Goal: Task Accomplishment & Management: Manage account settings

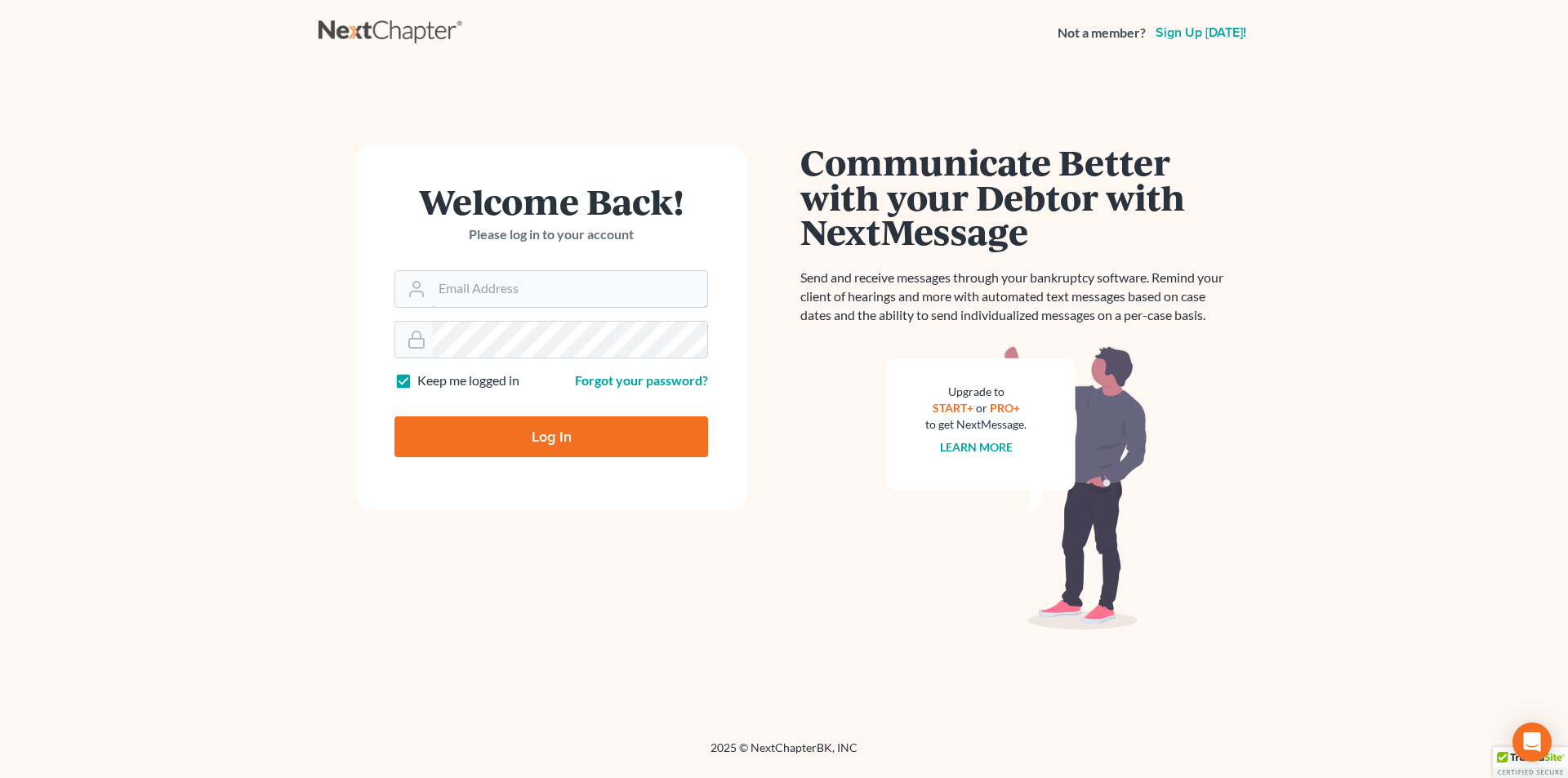
type input "donna@hollandlaw970.com"
click at [585, 434] on input "Log In" at bounding box center [550, 437] width 313 height 41
type input "Thinking..."
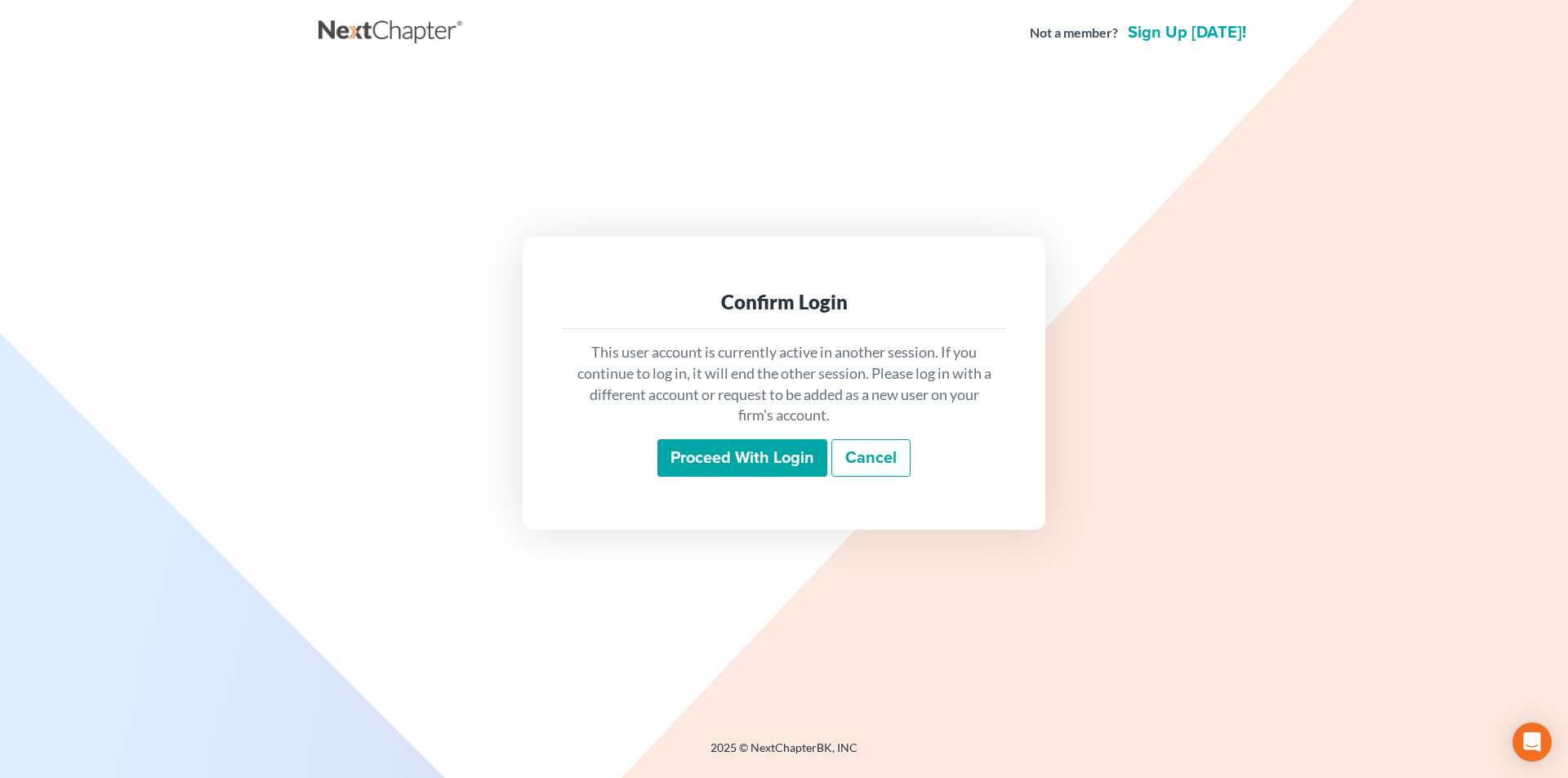
click at [774, 453] on input "Proceed with login" at bounding box center [742, 458] width 170 height 38
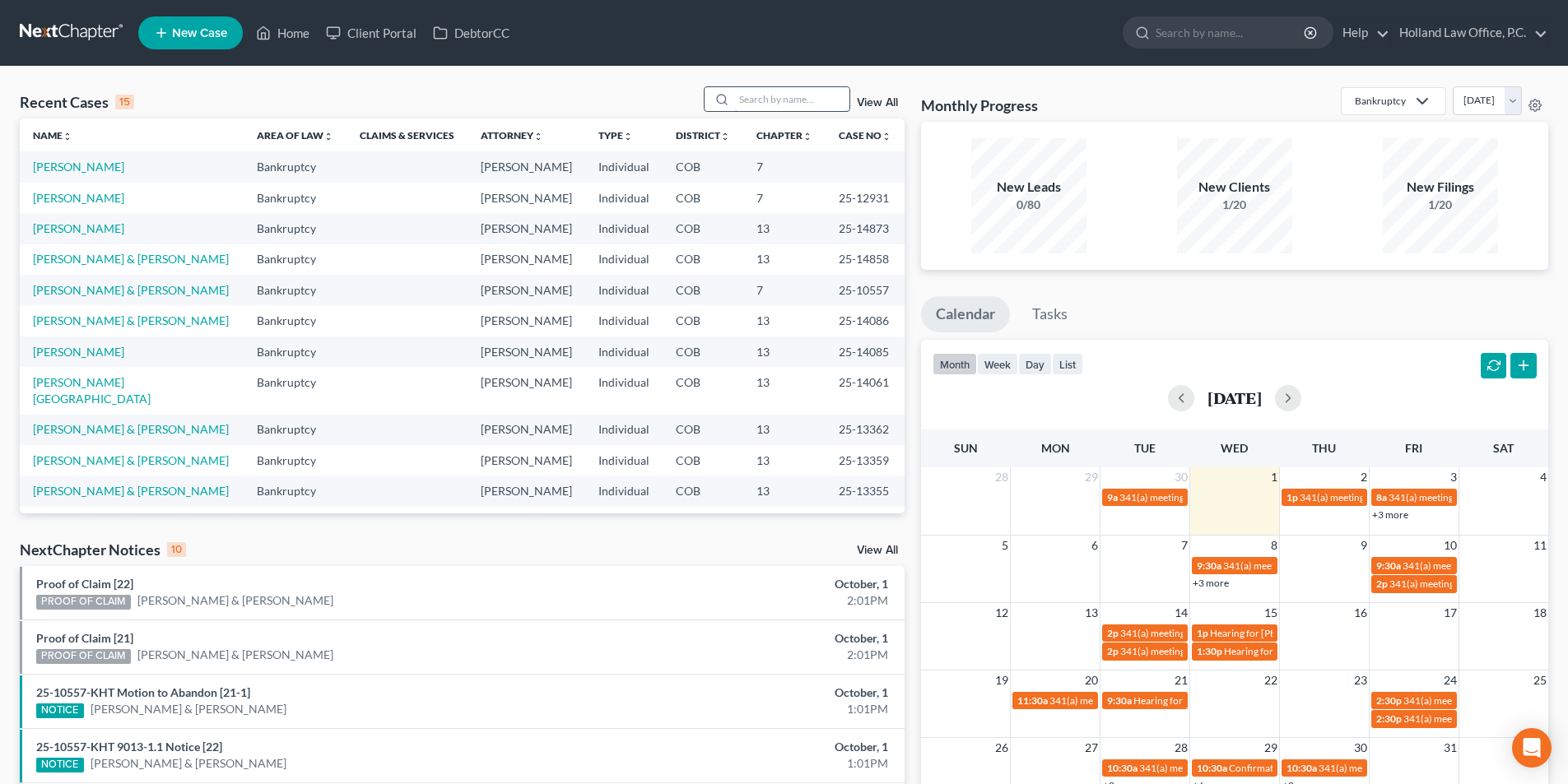
click at [818, 103] on input "search" at bounding box center [792, 99] width 115 height 24
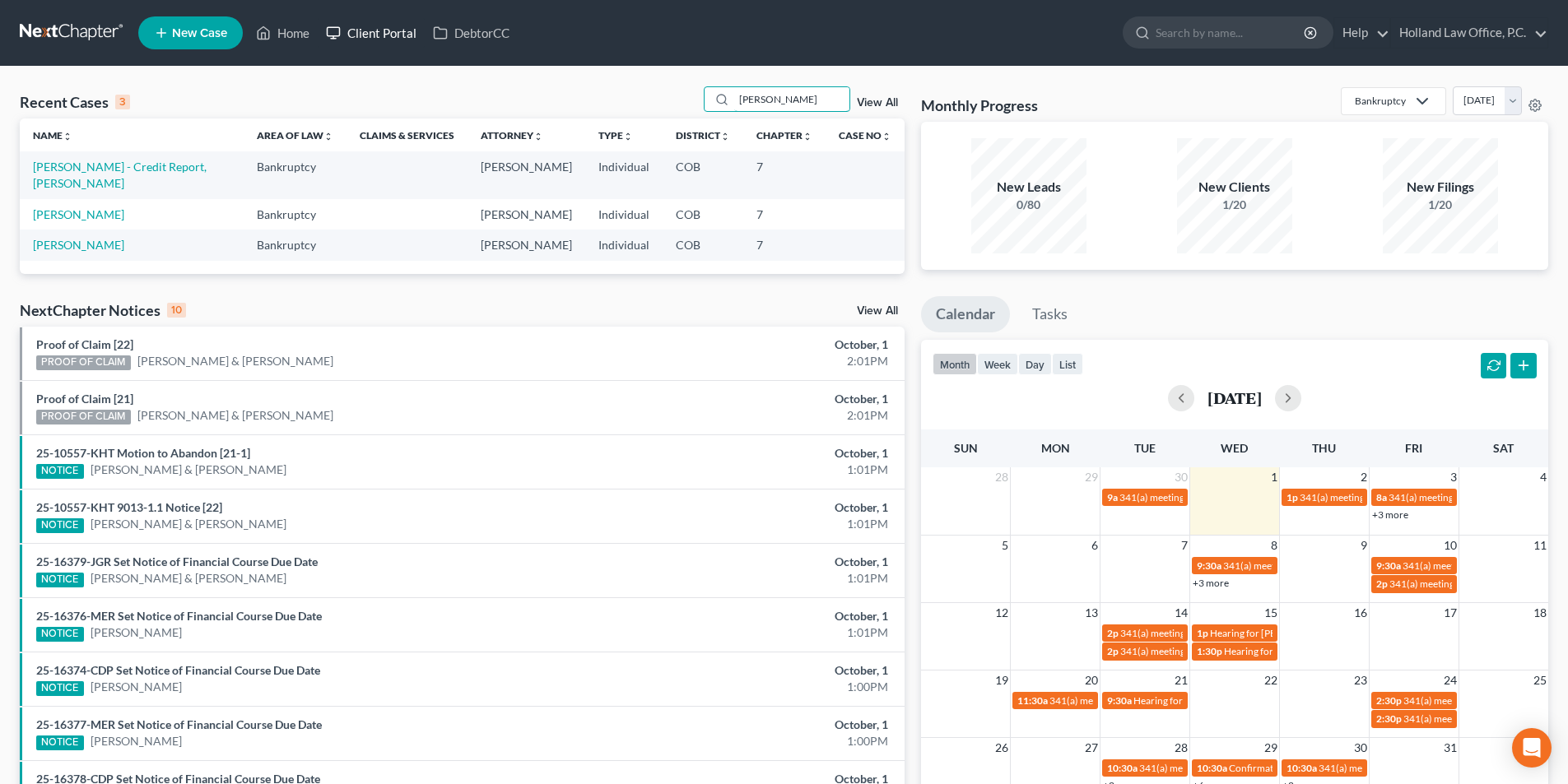
type input "[PERSON_NAME]"
click at [360, 37] on link "Client Portal" at bounding box center [371, 32] width 107 height 30
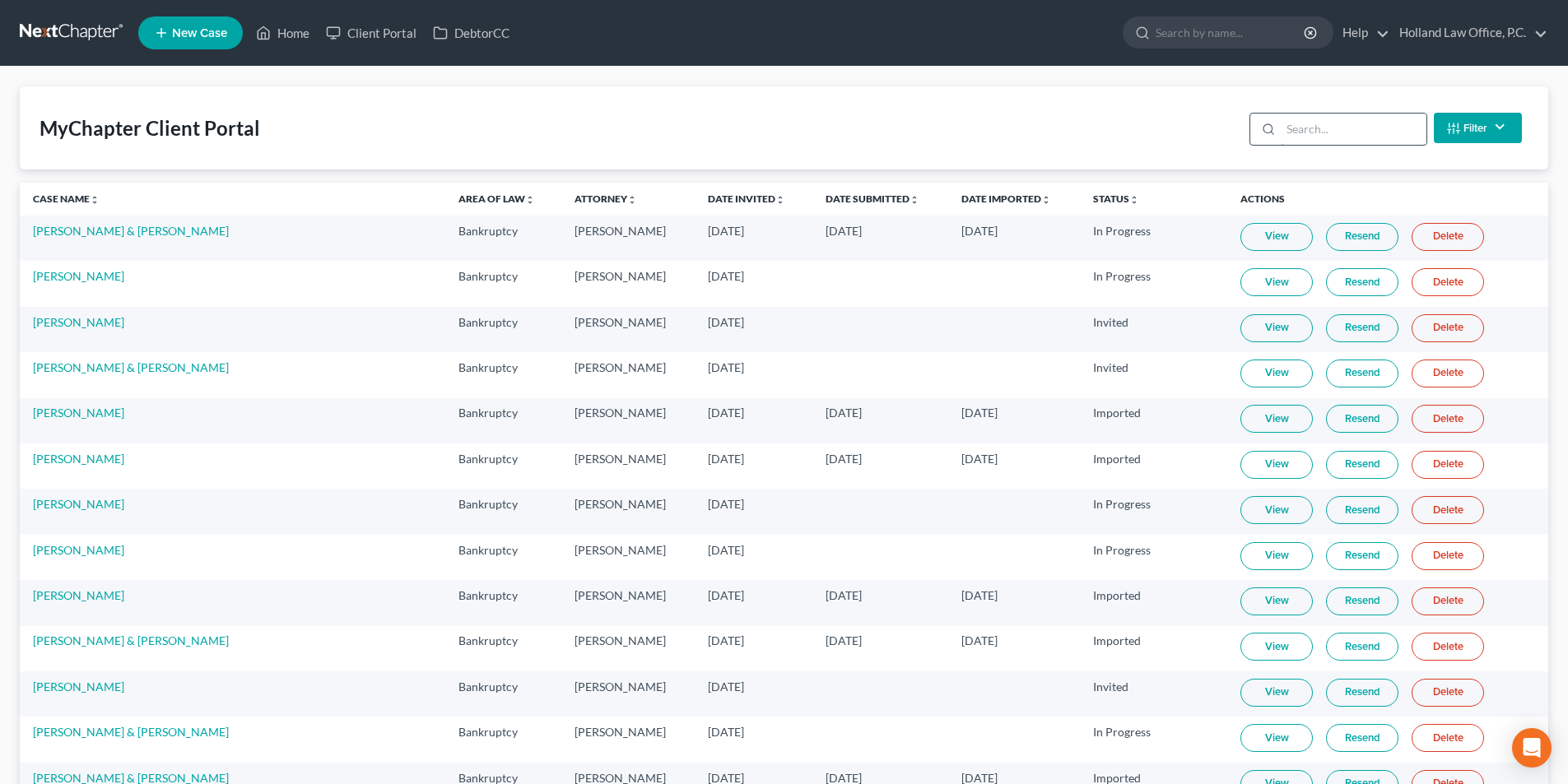
click at [1367, 138] on input "search" at bounding box center [1354, 129] width 146 height 31
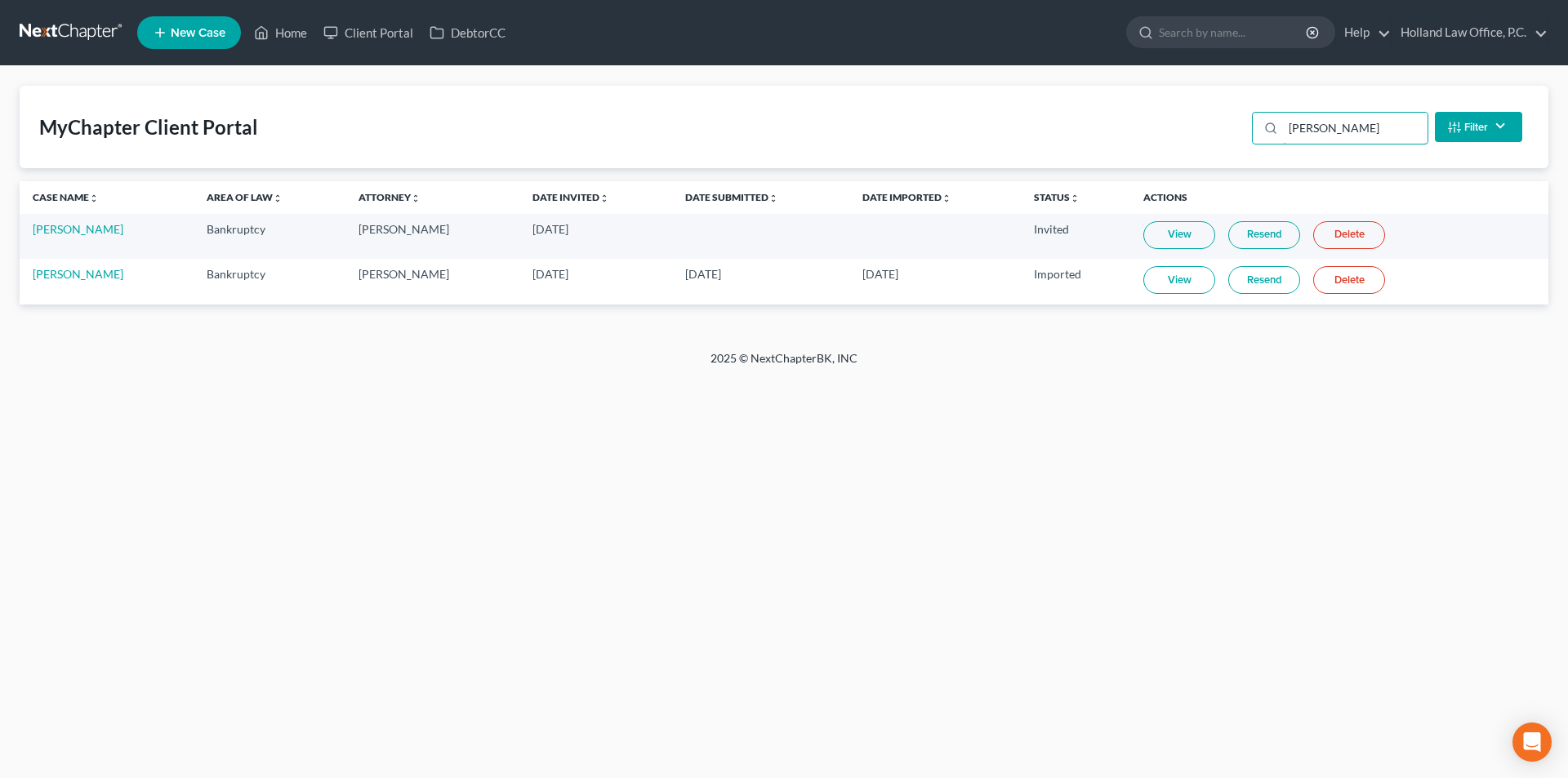
type input "Blanche"
click at [1248, 276] on link "Resend" at bounding box center [1264, 280] width 72 height 28
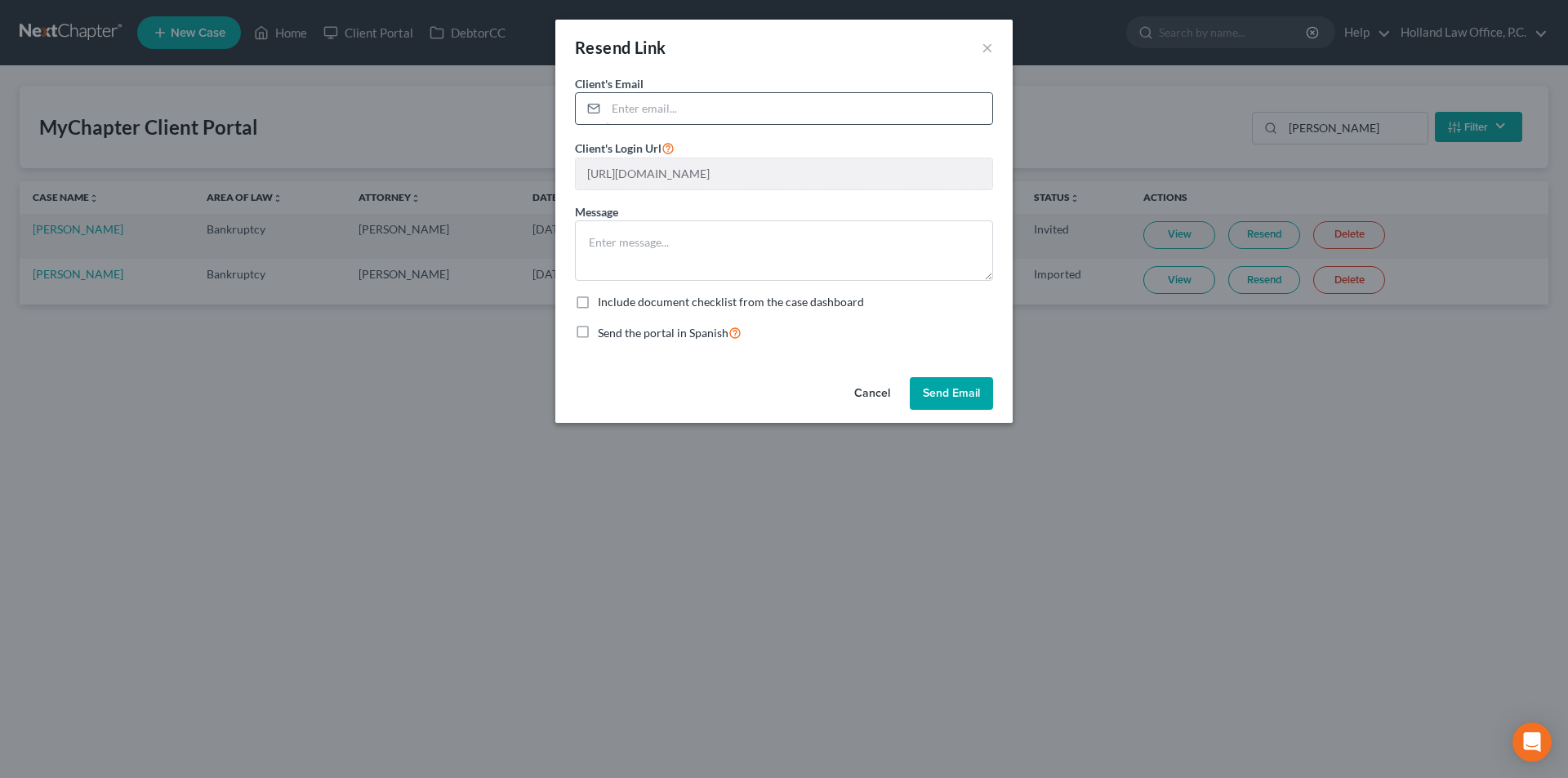
click at [664, 112] on input "email" at bounding box center [799, 108] width 387 height 31
click at [1261, 484] on div "Resend Link × Client's Email * Client's Login Url https://app.mychapterbk.com/e…" at bounding box center [784, 389] width 1568 height 778
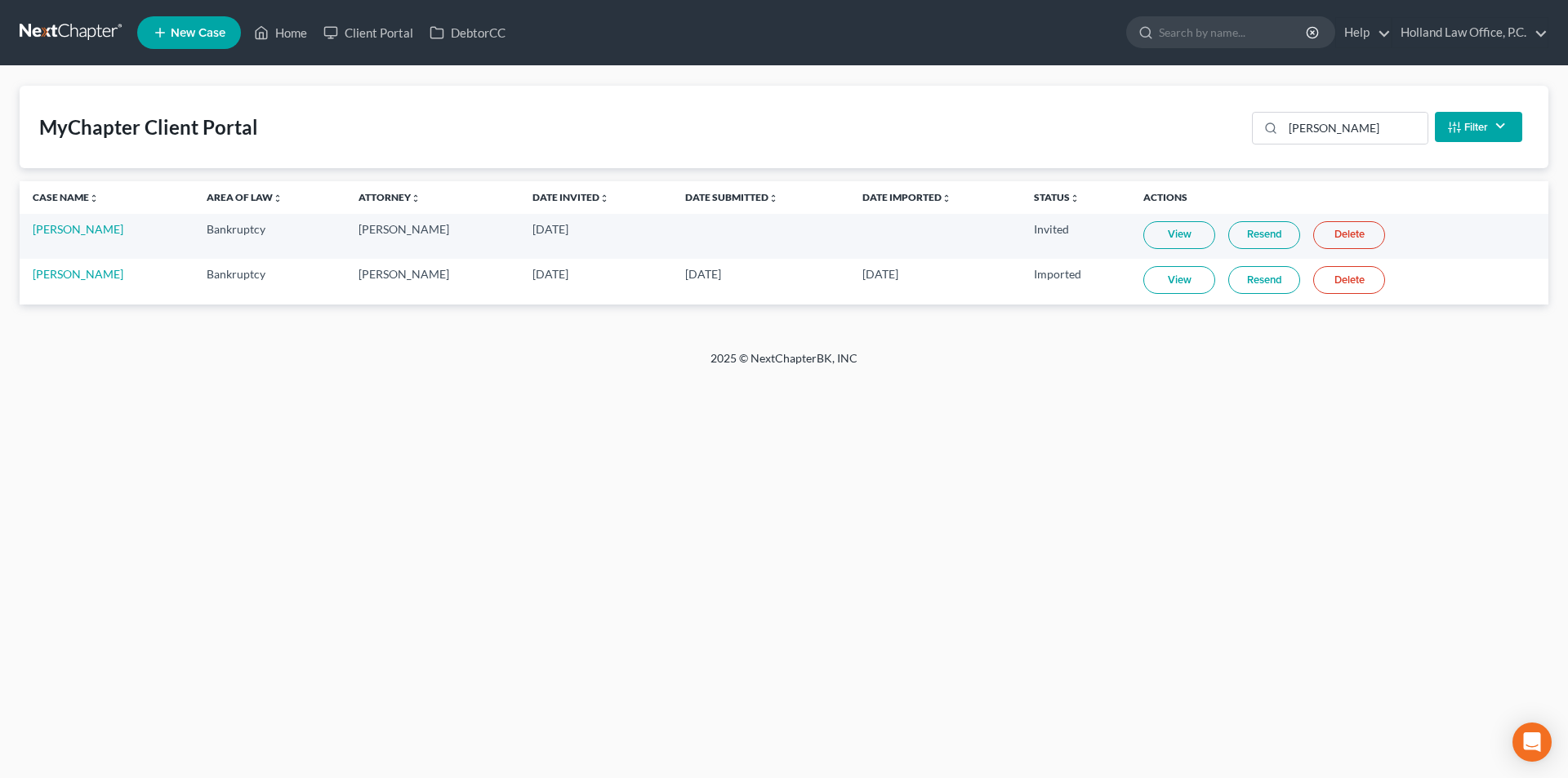
click at [1238, 284] on link "Resend" at bounding box center [1264, 280] width 72 height 28
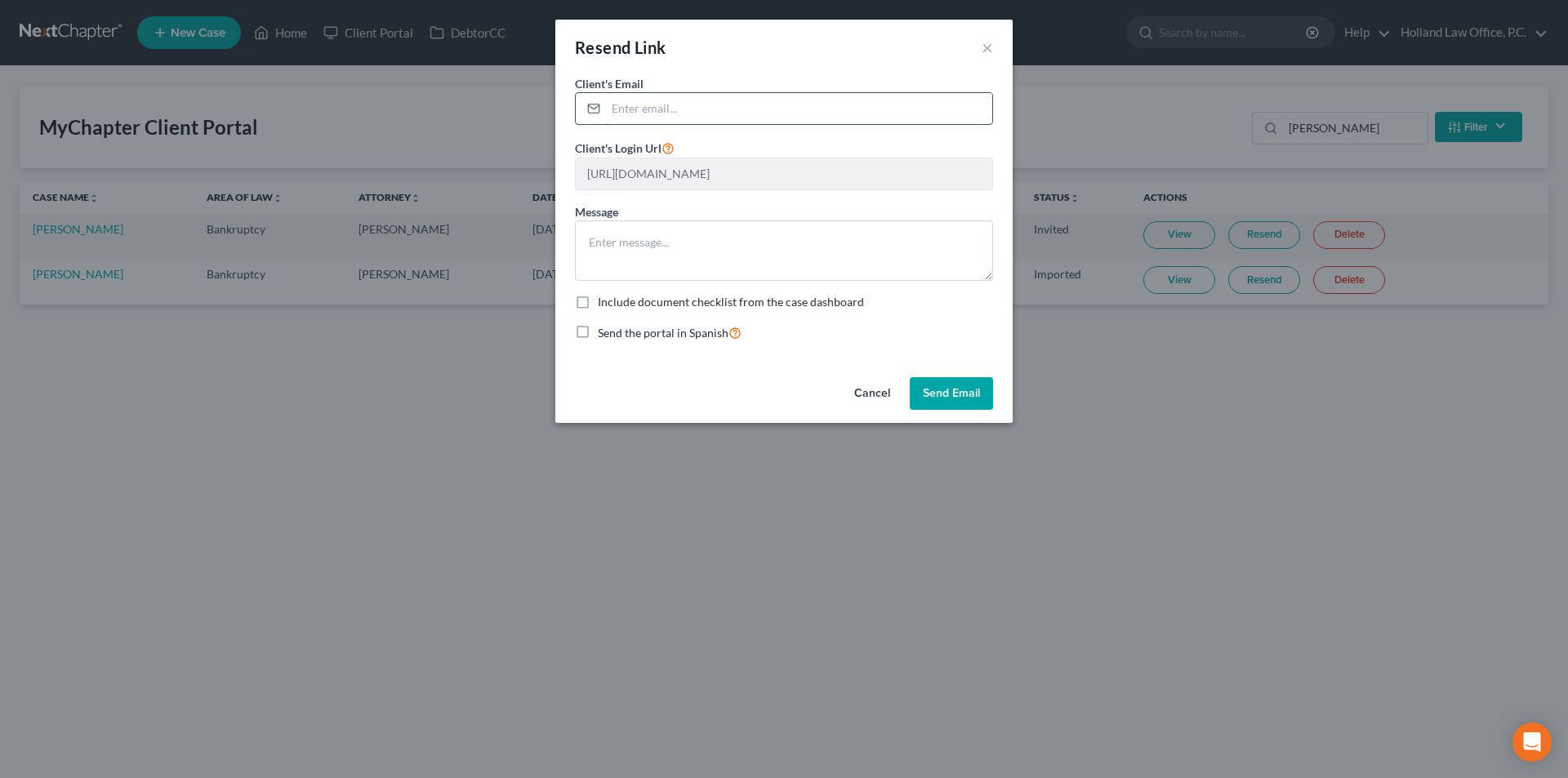
paste input "blvalandra@gmail.com"
type input "blvalandra@gmail.com"
click at [625, 258] on textarea at bounding box center [784, 250] width 418 height 60
click at [960, 390] on button "Send Email" at bounding box center [951, 393] width 83 height 33
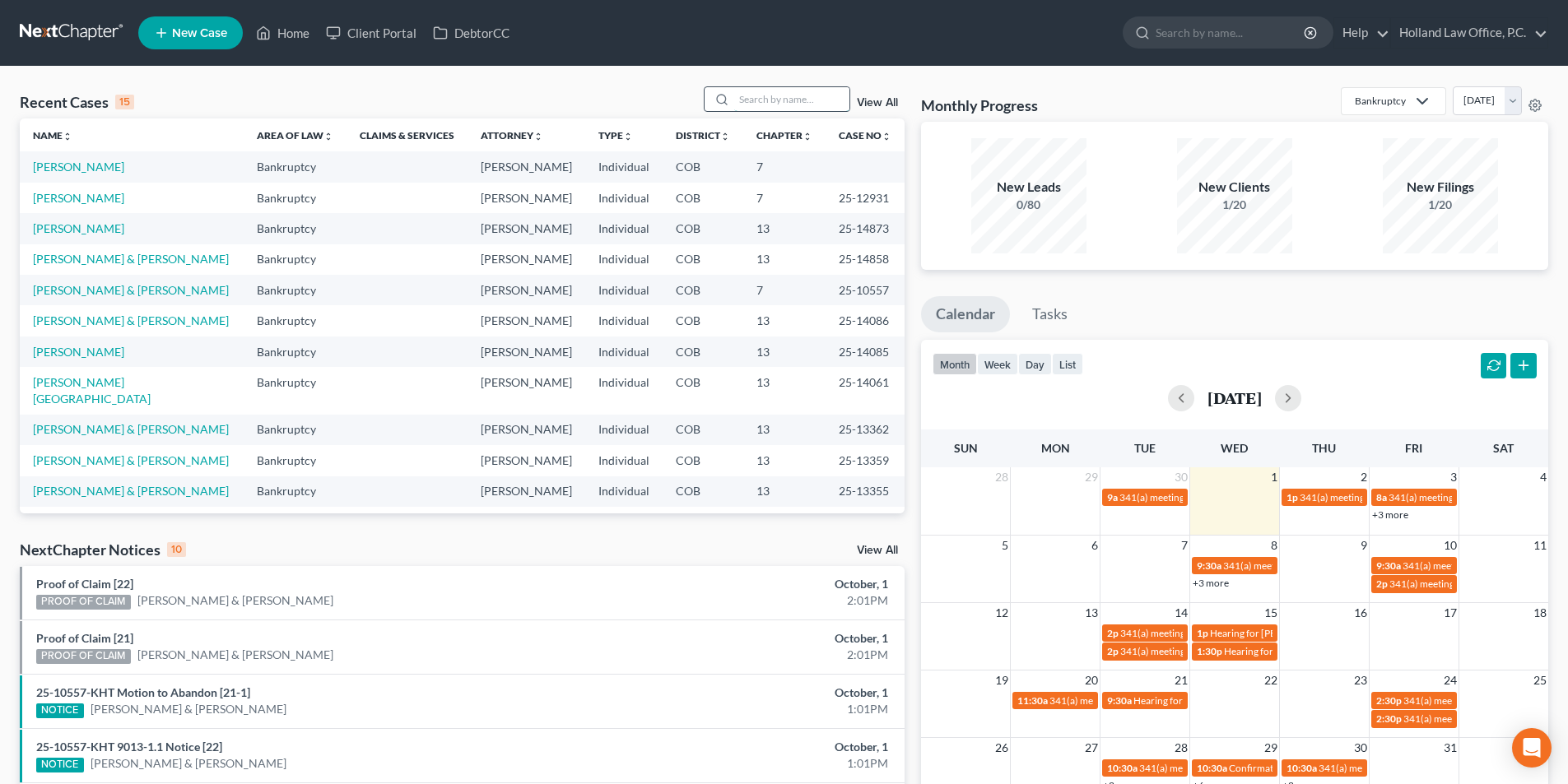
click at [753, 102] on input "search" at bounding box center [792, 99] width 115 height 24
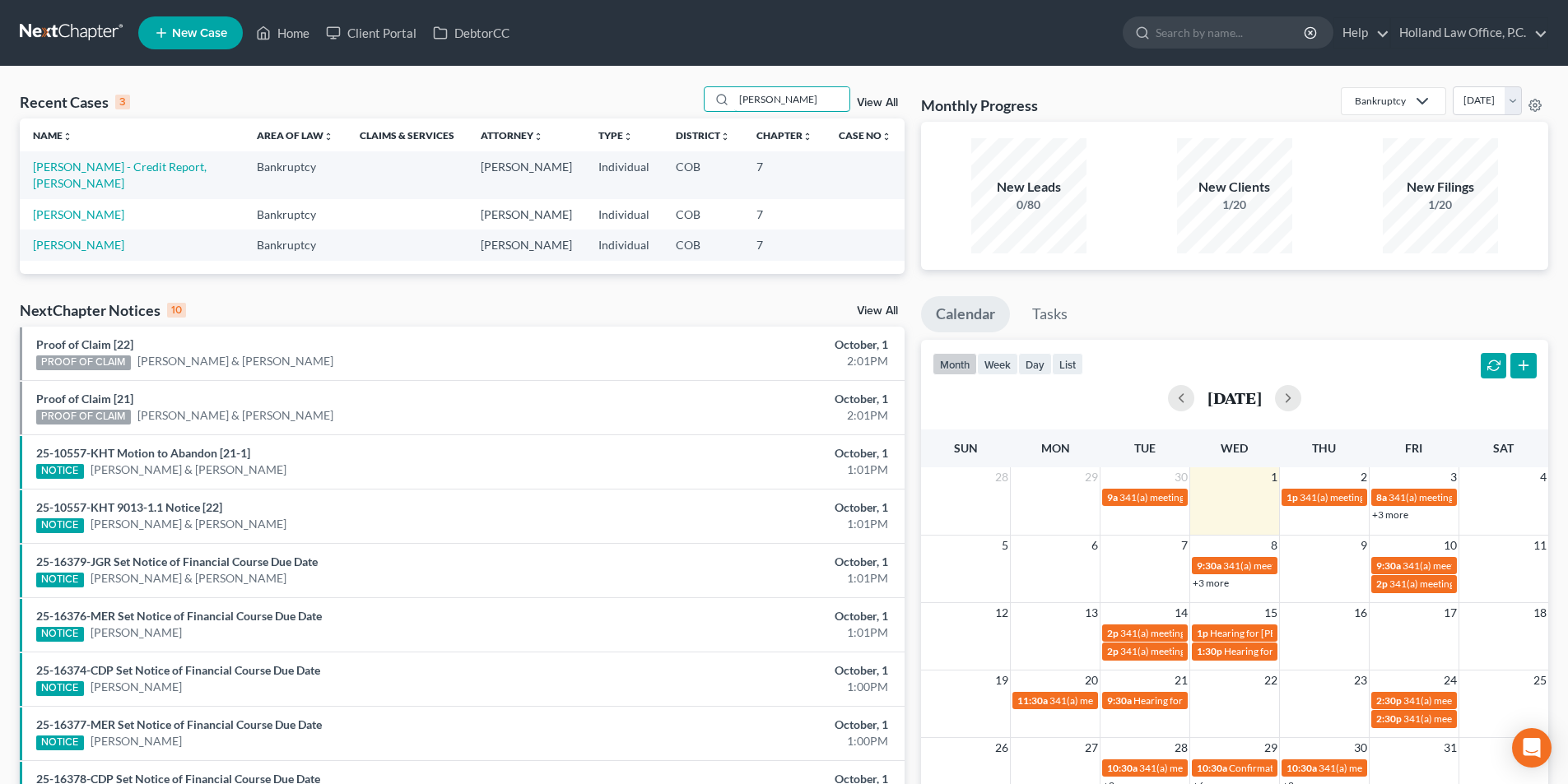
type input "[PERSON_NAME]"
drag, startPoint x: 126, startPoint y: 196, endPoint x: 157, endPoint y: 185, distance: 32.9
click at [126, 199] on td "[PERSON_NAME]" at bounding box center [131, 214] width 224 height 30
click at [169, 170] on link "Valandra - Credit Report, Blanche" at bounding box center [119, 175] width 174 height 30
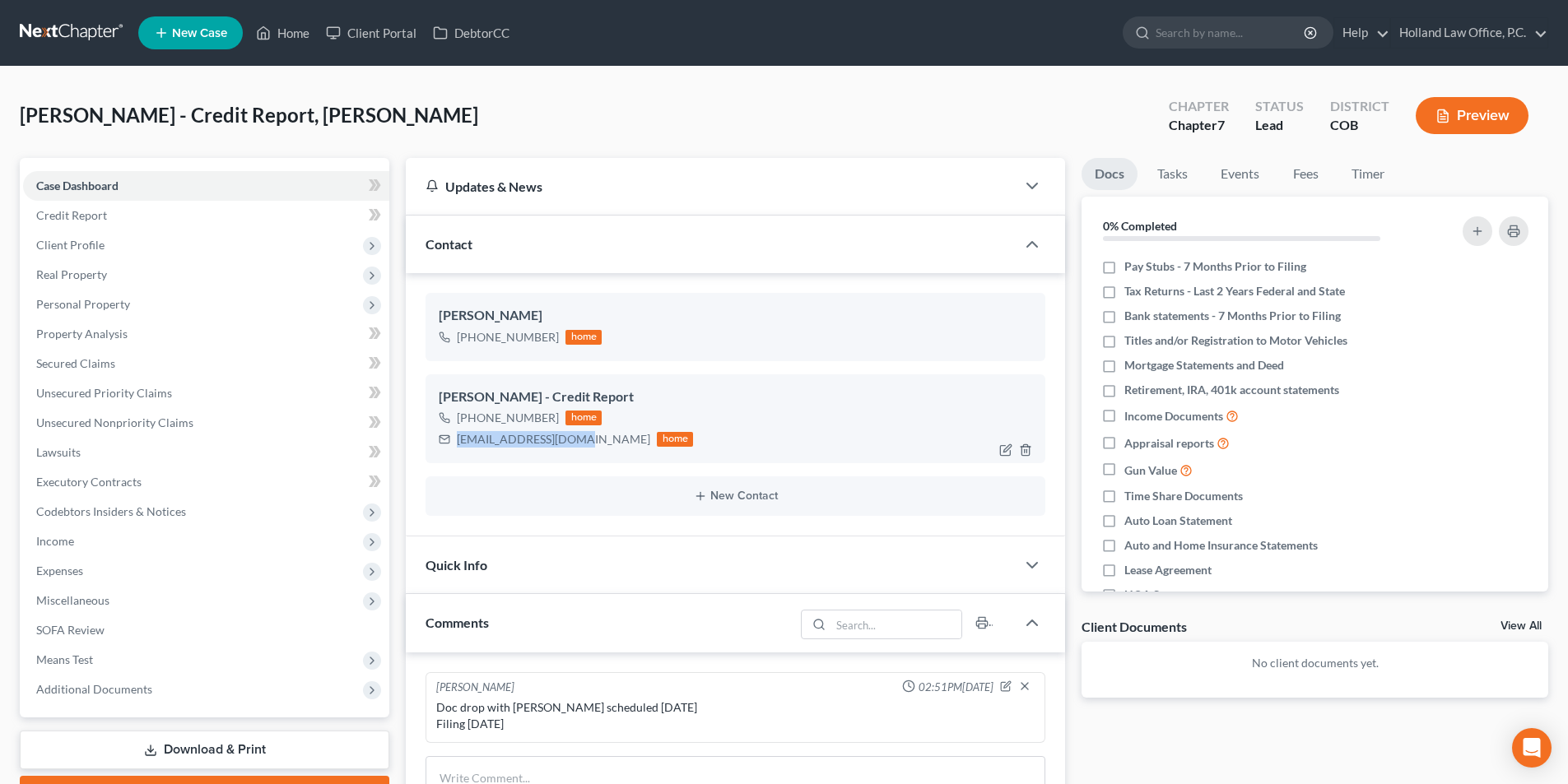
drag, startPoint x: 572, startPoint y: 442, endPoint x: 430, endPoint y: 450, distance: 142.2
click at [430, 450] on div "Blanche Valandra - Credit Report +1 (970) 308-8922 home blvalandra@gmail.com ho…" at bounding box center [735, 418] width 620 height 89
copy div "blvalandra@gmail.com"
drag, startPoint x: 555, startPoint y: 419, endPoint x: 474, endPoint y: 422, distance: 81.1
click at [474, 422] on div "+1 (970) 308-8922 home" at bounding box center [566, 417] width 254 height 21
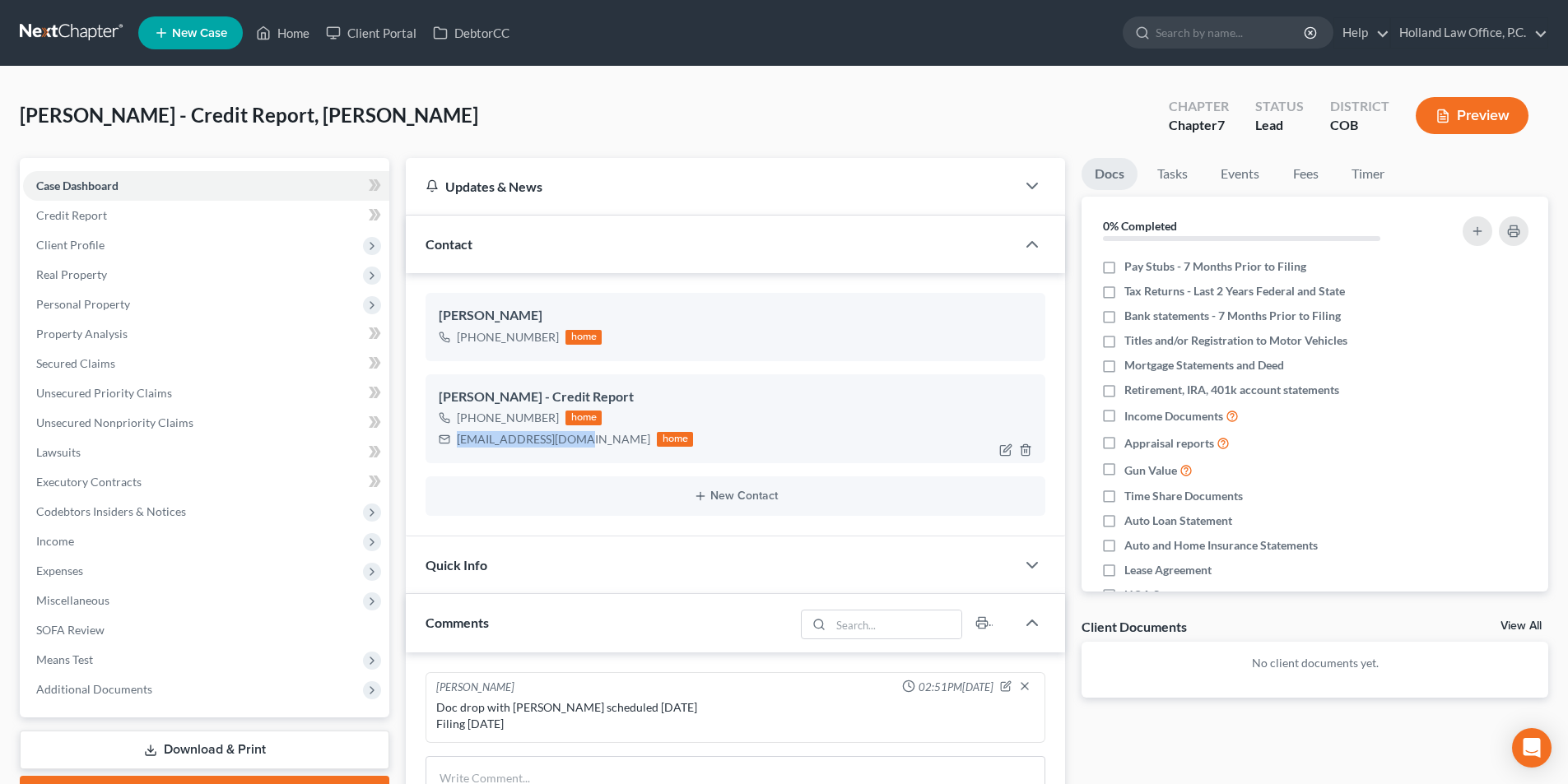
copy div "(970) 308-8922"
